Goal: Information Seeking & Learning: Find specific fact

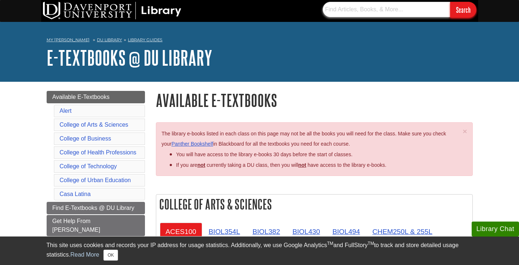
click at [349, 11] on input "text" at bounding box center [387, 9] width 128 height 15
click at [352, 13] on input "text" at bounding box center [387, 9] width 128 height 15
paste input "Business Research Essentials: Methods and Strategies"
type input "Business Research Essentials: Methods and Strategies"
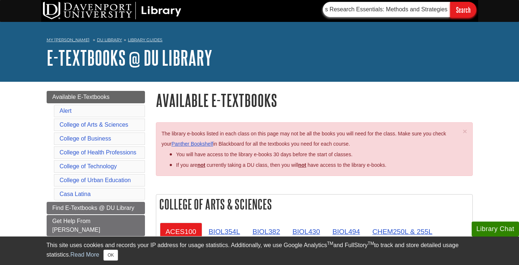
click at [451, 2] on input "Search" at bounding box center [464, 10] width 26 height 16
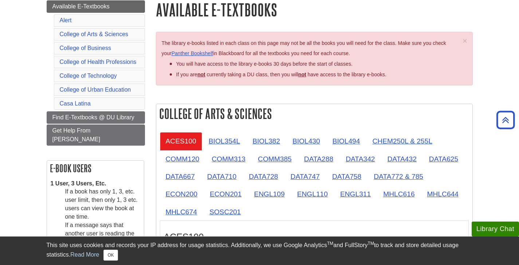
scroll to position [87, 0]
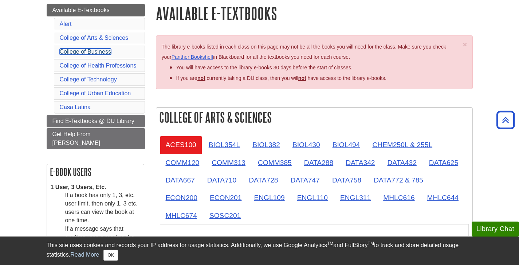
click at [108, 50] on link "College of Business" at bounding box center [85, 51] width 51 height 6
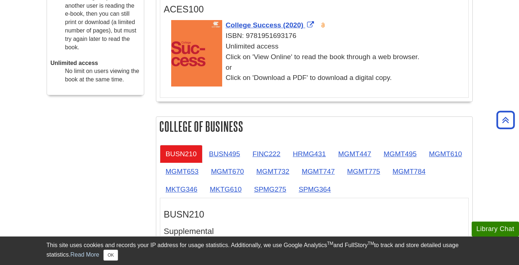
scroll to position [317, 0]
